Goal: Information Seeking & Learning: Learn about a topic

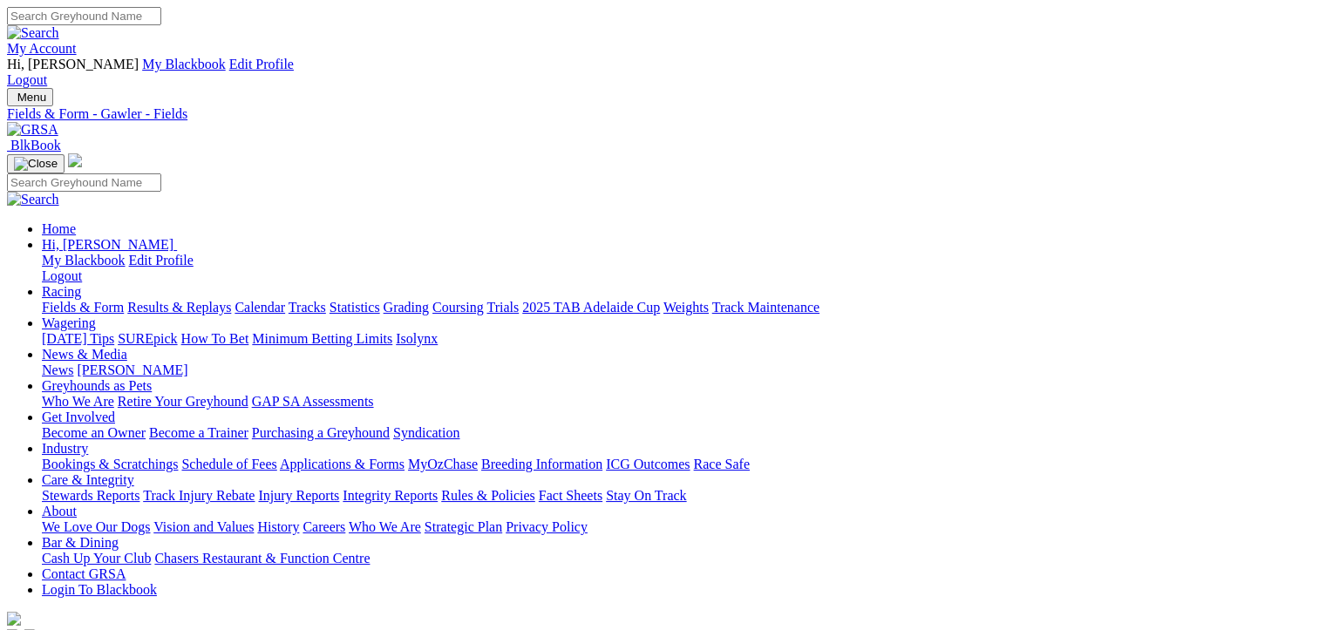
drag, startPoint x: 0, startPoint y: 0, endPoint x: 418, endPoint y: 218, distance: 471.0
select select "VIC"
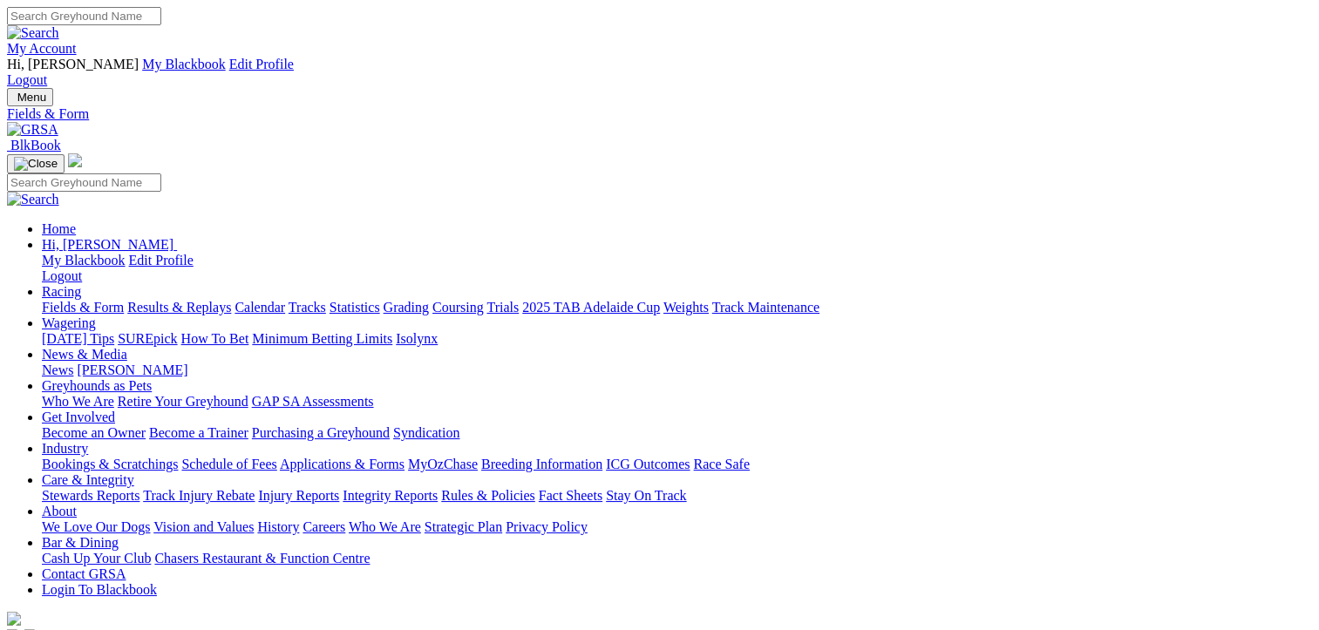
type input "Today, 4 Sep 2025"
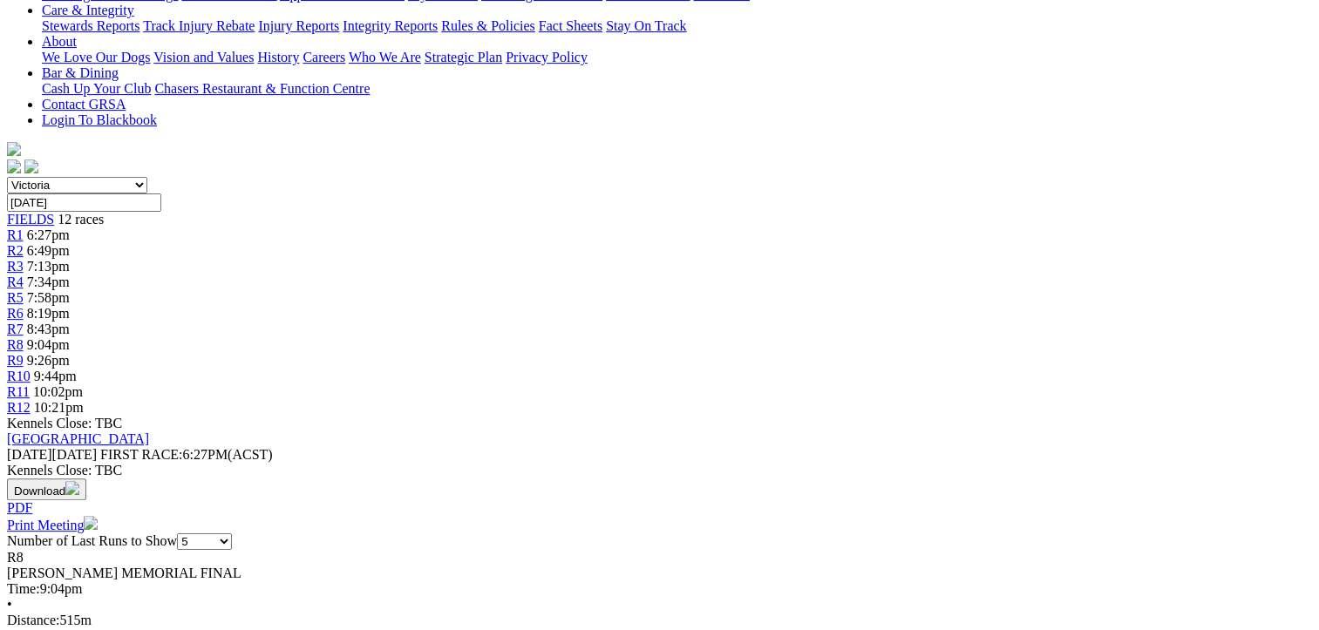
scroll to position [349, 0]
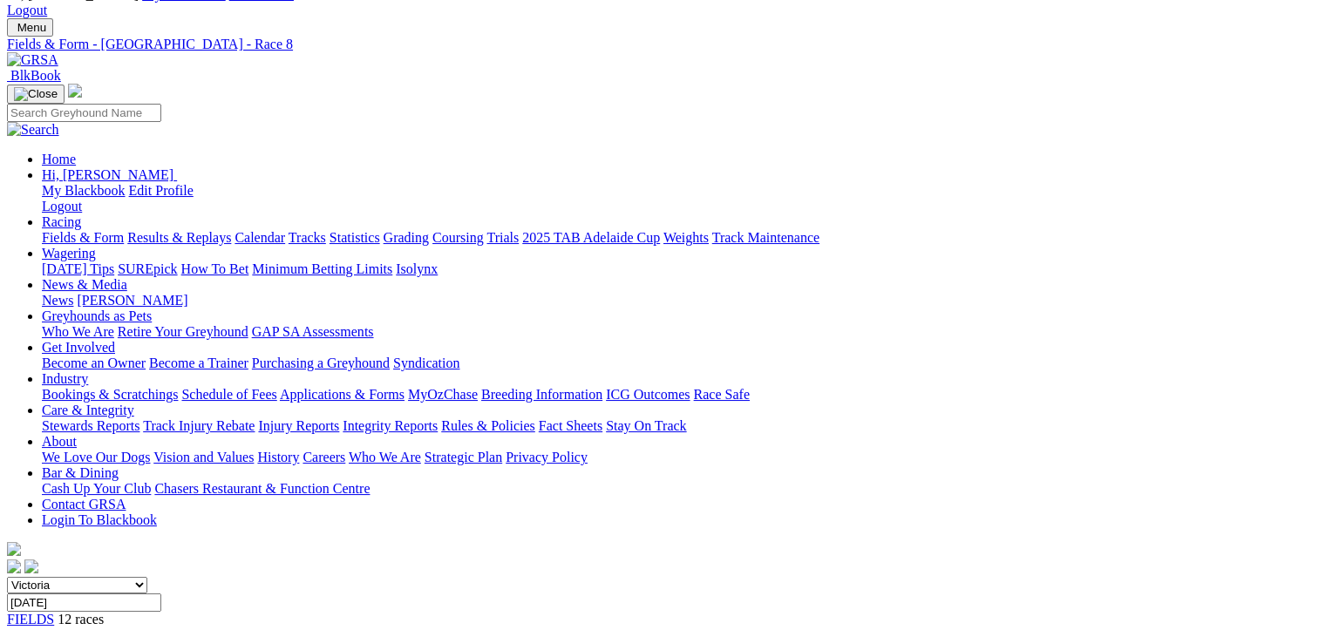
scroll to position [0, 0]
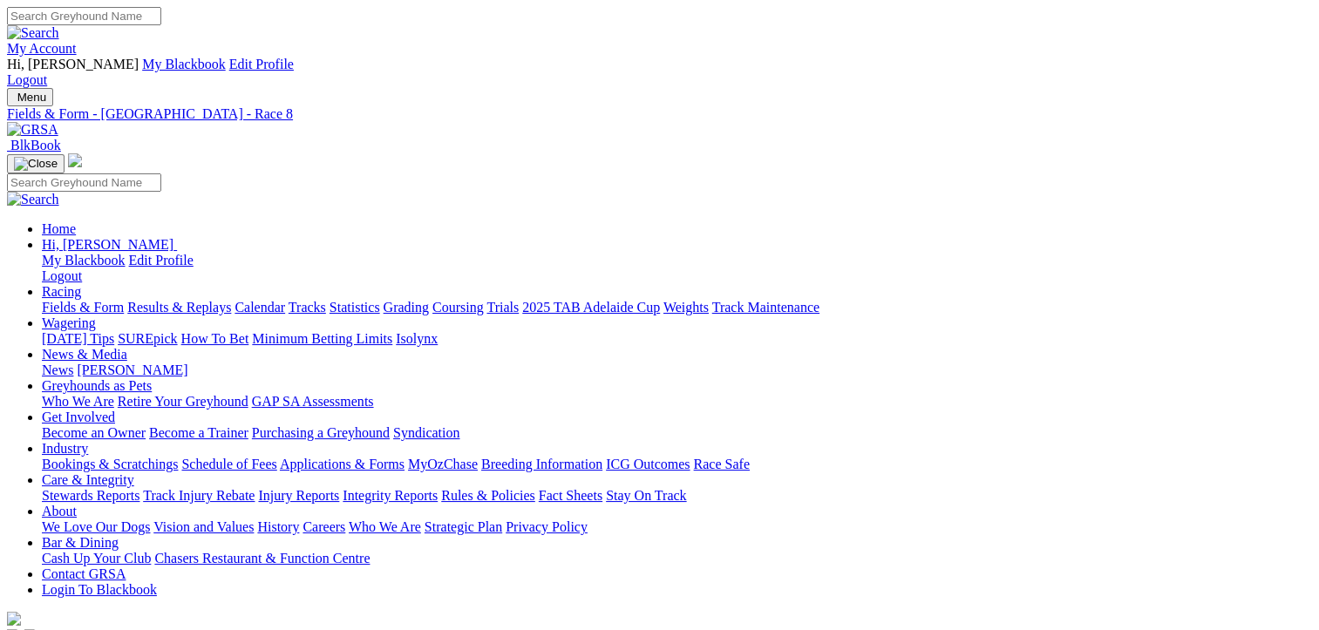
click at [68, 300] on link "Fields & Form" at bounding box center [83, 307] width 82 height 15
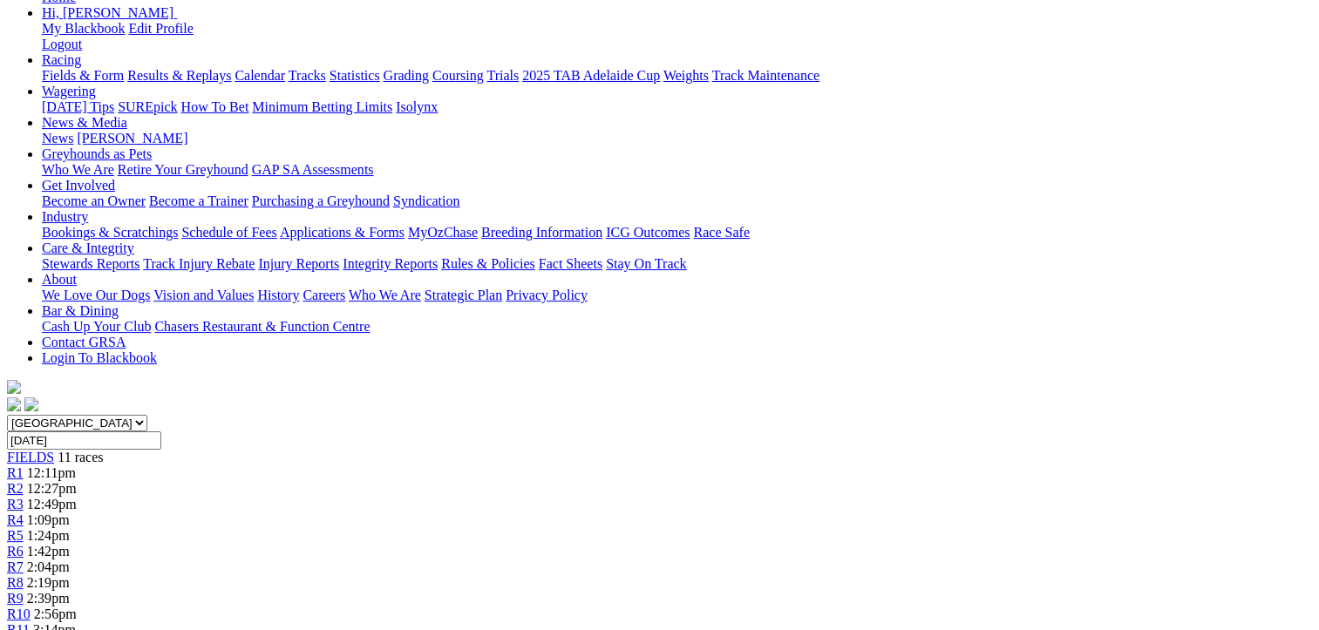
scroll to position [262, 0]
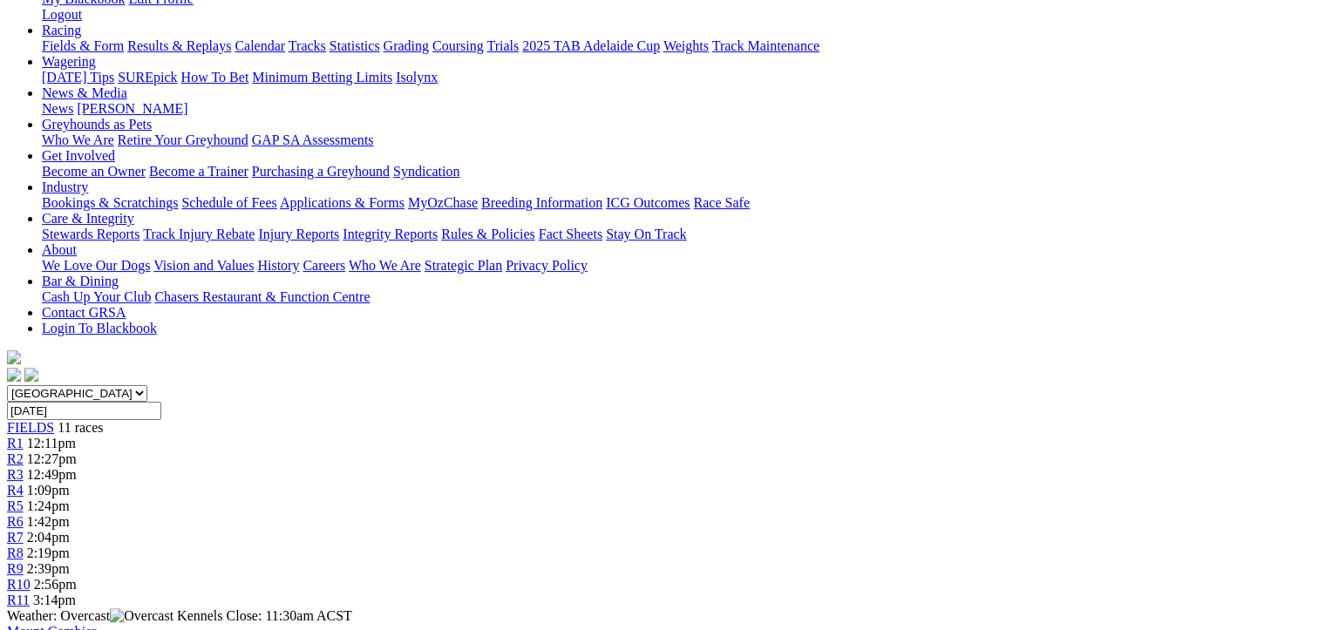
click at [24, 436] on span "R1" at bounding box center [15, 443] width 17 height 15
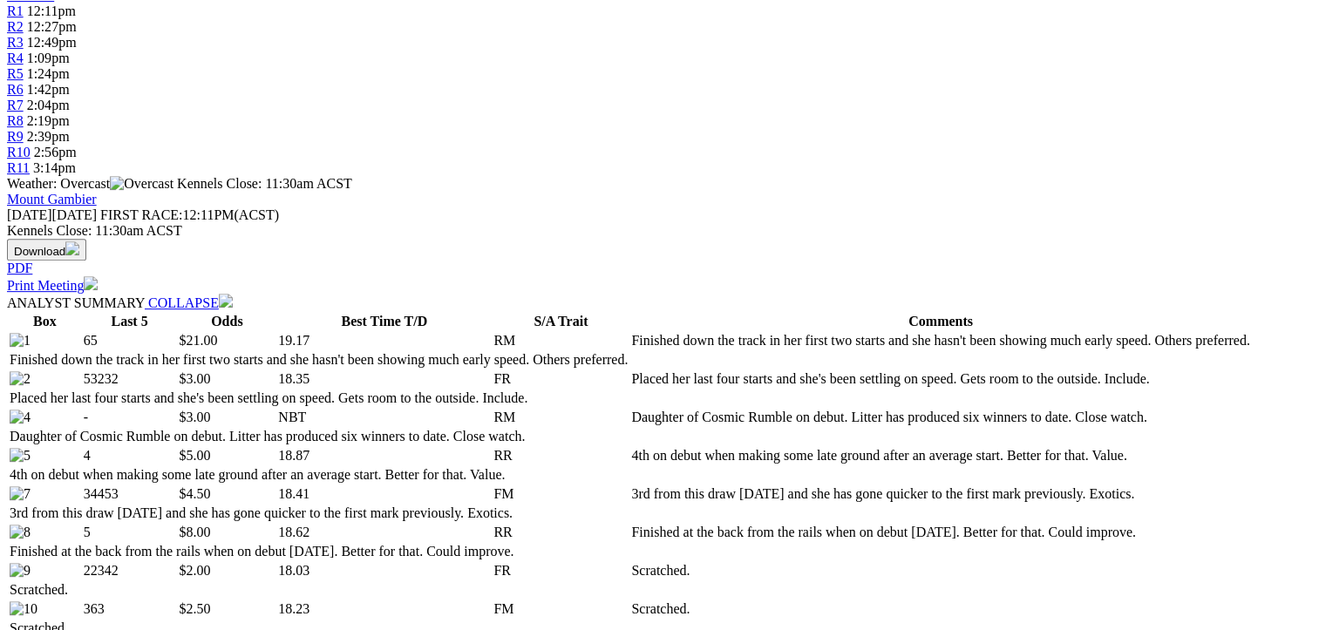
scroll to position [697, 0]
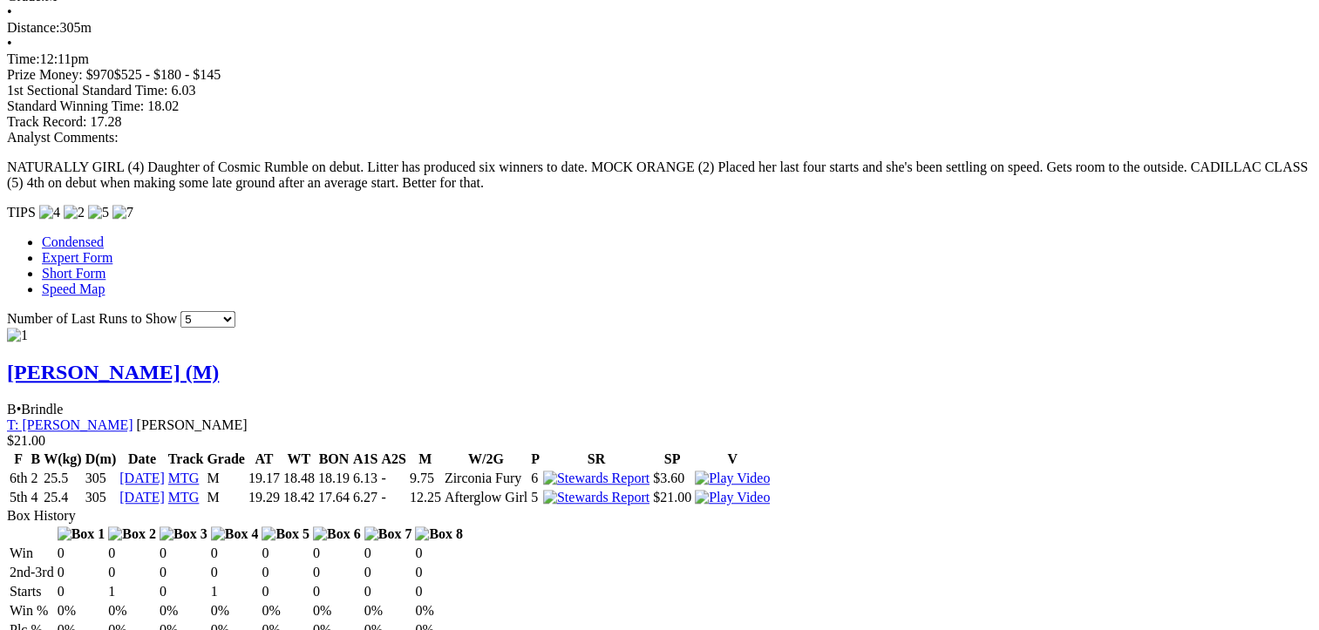
scroll to position [1482, 0]
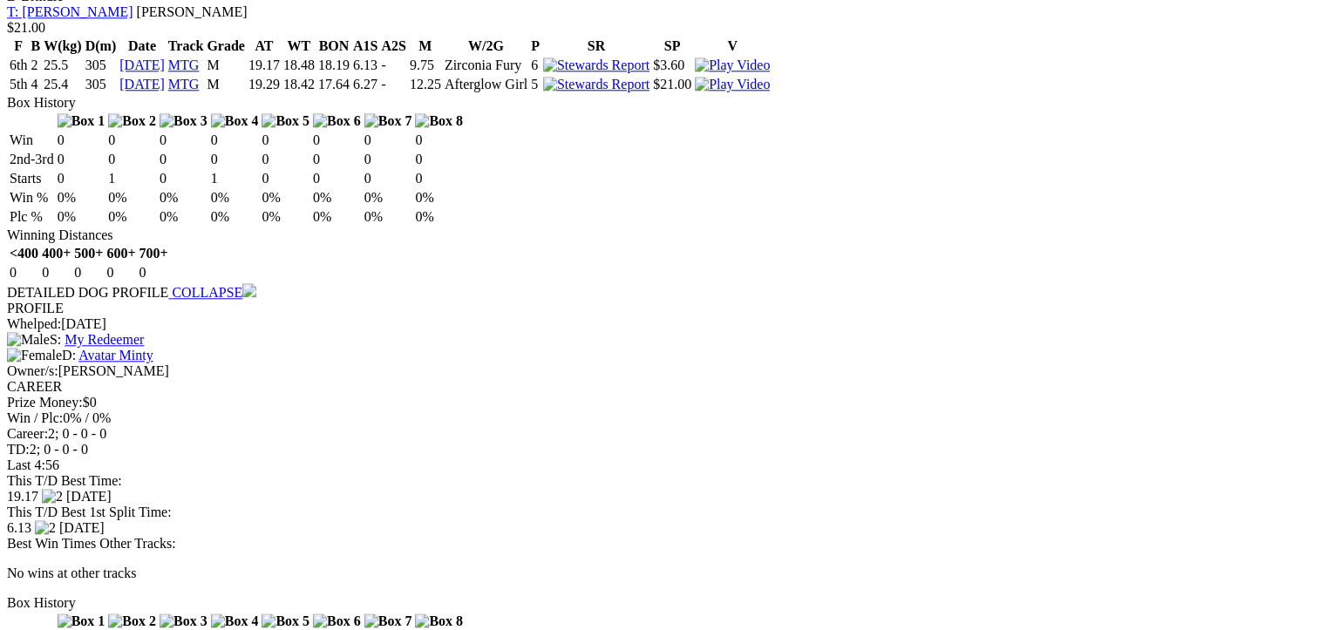
scroll to position [1918, 0]
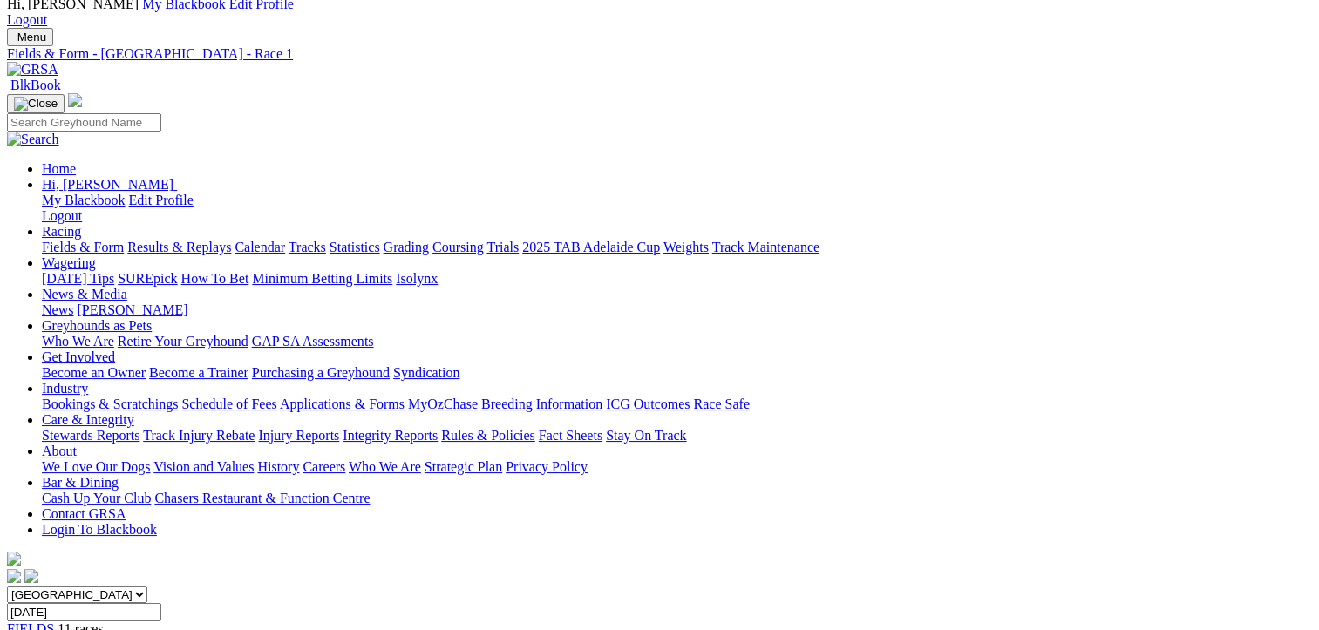
scroll to position [0, 0]
